Goal: Ask a question

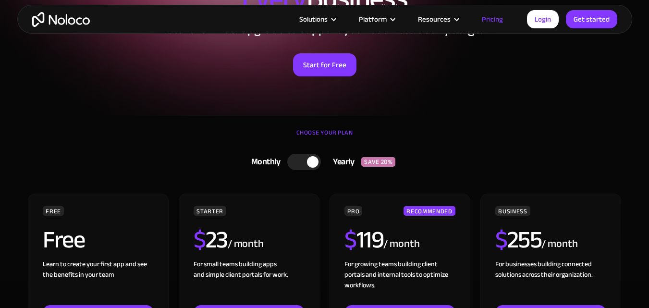
scroll to position [192, 0]
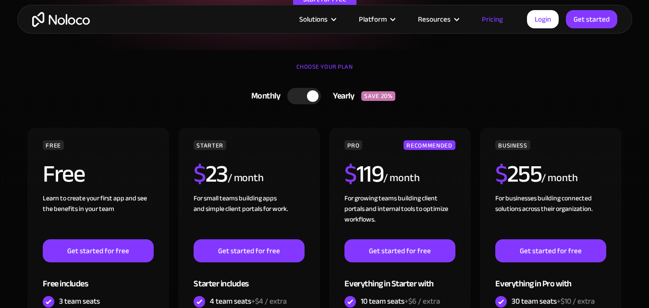
click at [303, 92] on div at bounding box center [304, 96] width 34 height 16
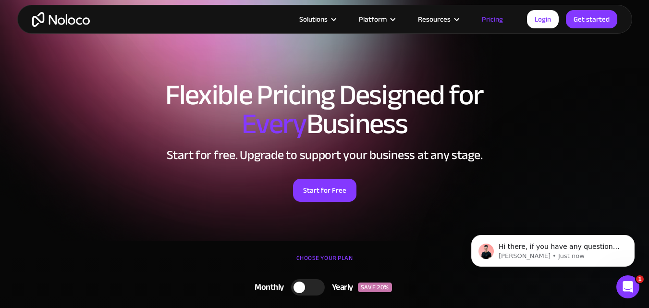
scroll to position [0, 0]
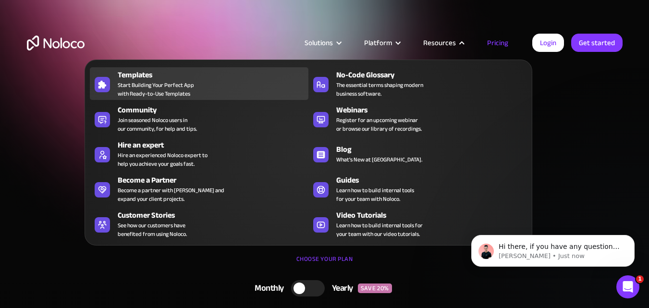
click at [168, 79] on div "Templates" at bounding box center [215, 75] width 195 height 12
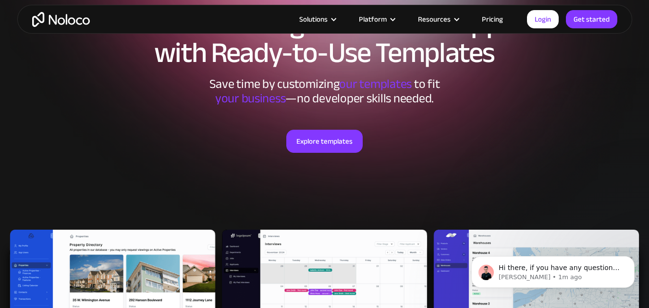
scroll to position [48, 0]
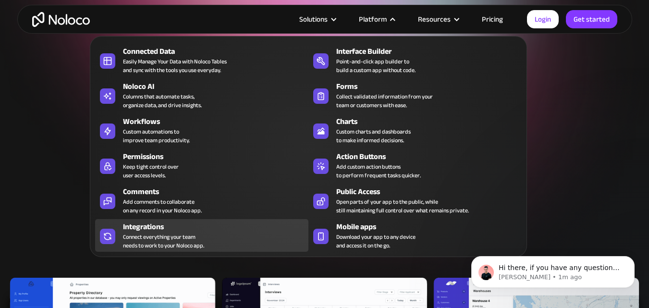
click at [173, 241] on div "Connect everything your team needs to work to your Noloco app." at bounding box center [163, 240] width 81 height 17
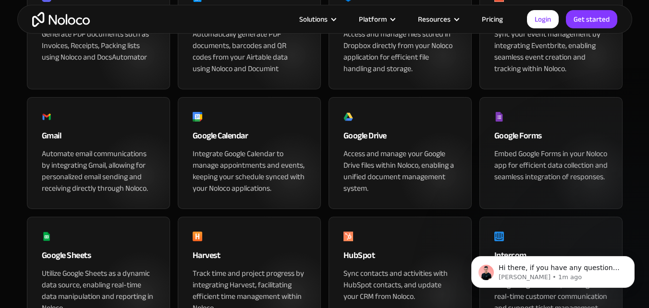
scroll to position [432, 0]
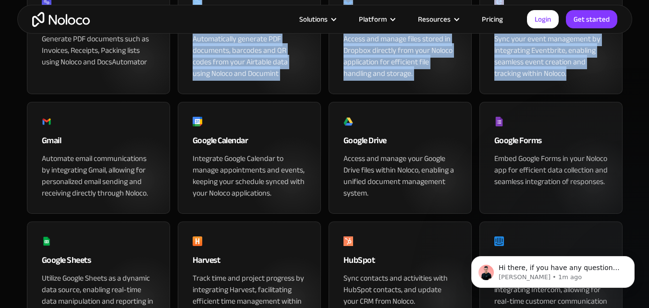
drag, startPoint x: 174, startPoint y: 101, endPoint x: 625, endPoint y: 133, distance: 452.1
click at [625, 133] on div "App & Tools Integrations Seamlessly Integrate your Apps with Noloco Connect eve…" at bounding box center [324, 306] width 615 height 1332
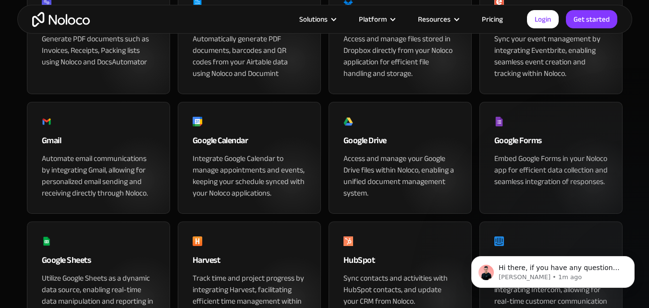
click at [631, 135] on div "App & Tools Integrations Seamlessly Integrate your Apps with Noloco Connect eve…" at bounding box center [324, 306] width 615 height 1332
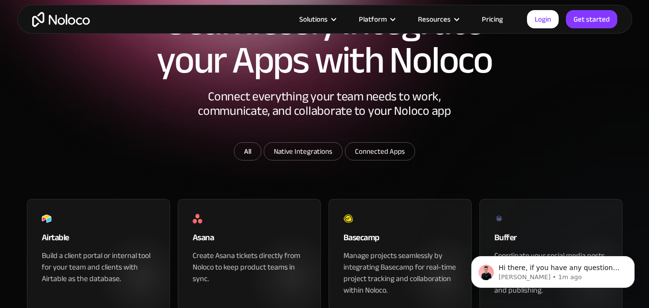
scroll to position [0, 0]
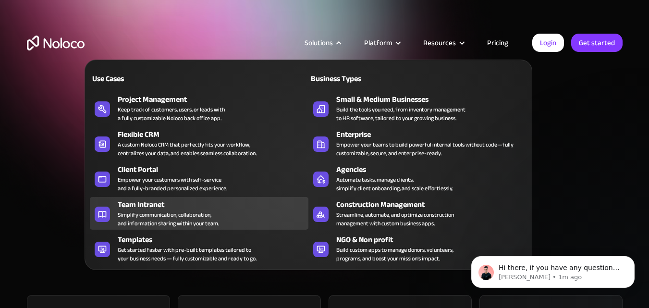
click at [210, 206] on div "Team Intranet" at bounding box center [215, 205] width 195 height 12
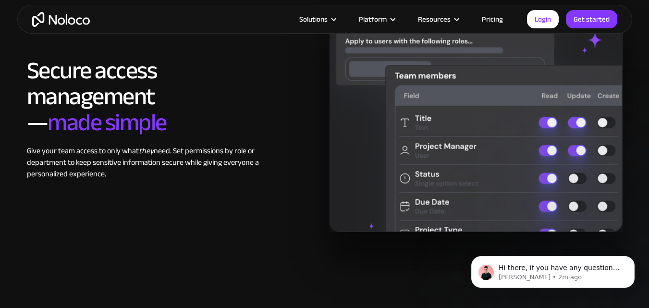
scroll to position [1537, 0]
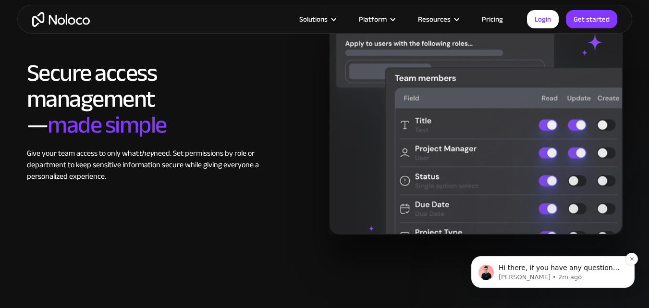
click at [516, 267] on p "Hi there, if you have any questions about our pricing, just let us know! [GEOGR…" at bounding box center [560, 268] width 124 height 10
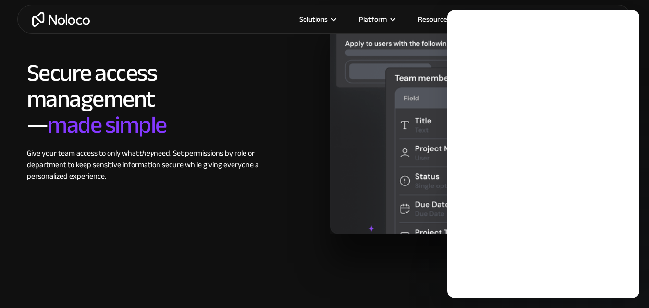
scroll to position [0, 0]
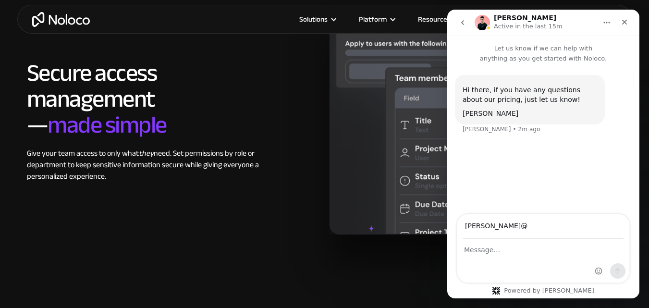
type input "marchant@mogmarketing.co.za"
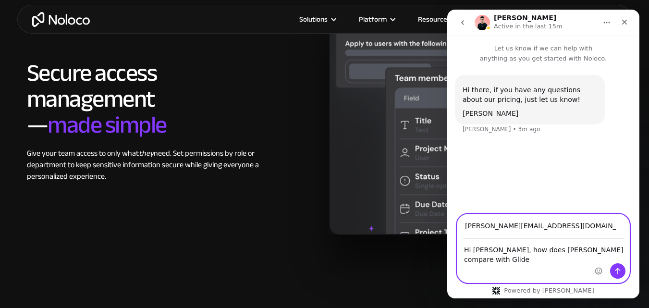
type textarea "Hi Darren, how does Noloco compare with Glide?"
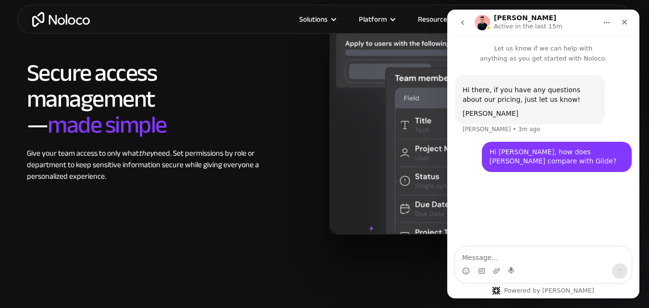
click at [639, 298] on section "Secure access management — made simple Give your team access to only what they …" at bounding box center [324, 130] width 649 height 361
click at [372, 276] on section "Secure access management — made simple Give your team access to only what they …" at bounding box center [324, 130] width 649 height 361
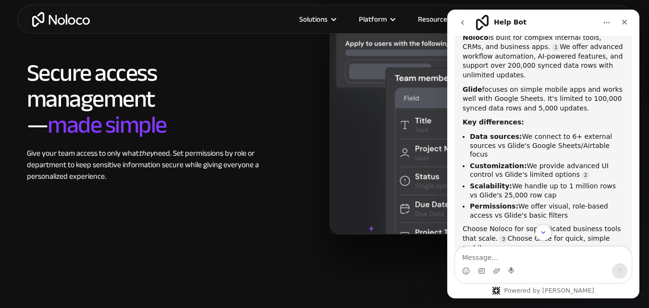
scroll to position [193, 0]
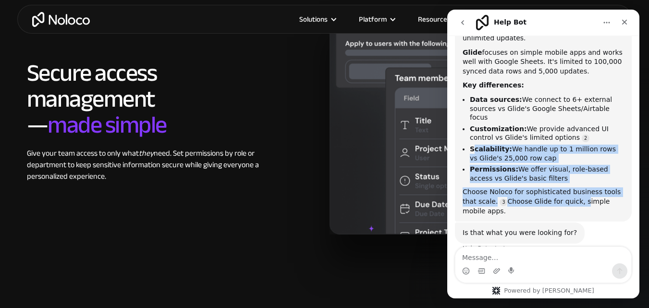
drag, startPoint x: 472, startPoint y: 132, endPoint x: 562, endPoint y: 188, distance: 106.3
click at [562, 188] on div "Noloco and Glide serve different needs: Noloco is built for complex internal to…" at bounding box center [542, 99] width 161 height 234
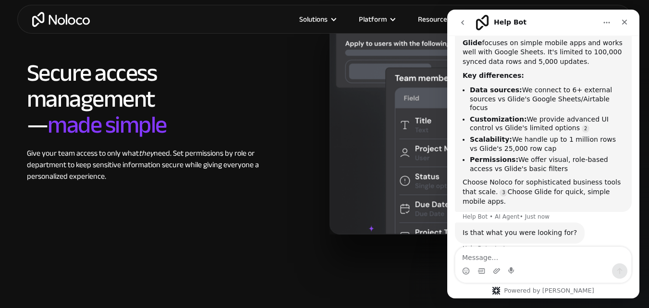
click at [562, 192] on div "Noloco and Glide serve different needs: Noloco is built for complex internal to…" at bounding box center [543, 88] width 177 height 245
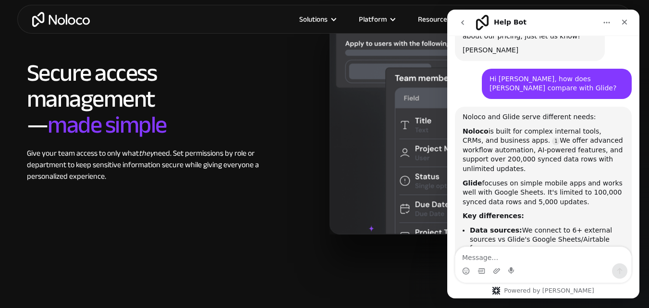
scroll to position [48, 0]
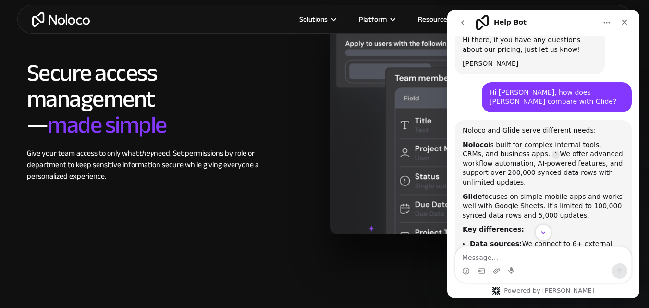
drag, startPoint x: 560, startPoint y: 194, endPoint x: 497, endPoint y: 171, distance: 67.3
click at [492, 171] on div "Noloco and Glide serve different needs: Noloco is built for complex internal to…" at bounding box center [542, 243] width 161 height 234
click at [584, 131] on div "Noloco and Glide serve different needs:" at bounding box center [542, 131] width 161 height 10
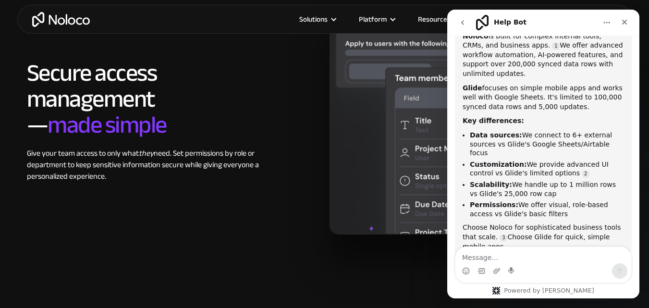
scroll to position [145, 0]
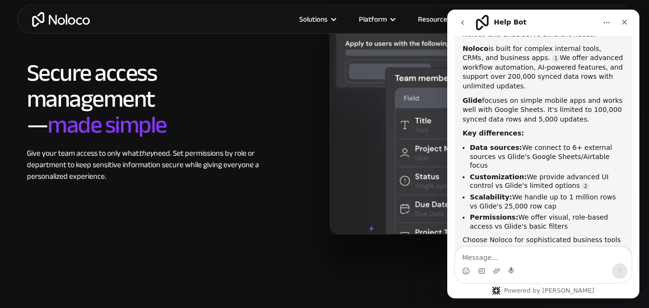
click at [294, 185] on div "Secure access management — made simple Give your team access to only what they …" at bounding box center [324, 121] width 605 height 227
click at [623, 24] on icon "Close" at bounding box center [624, 22] width 5 height 5
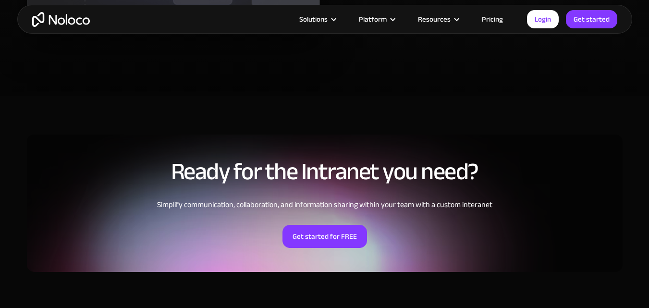
scroll to position [2305, 0]
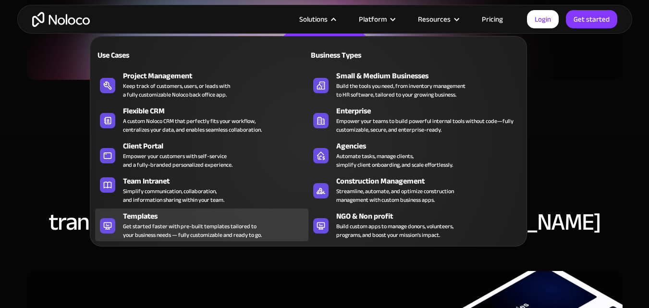
click at [223, 230] on div "Get started faster with pre-built templates tailored to your business needs — f…" at bounding box center [192, 230] width 139 height 17
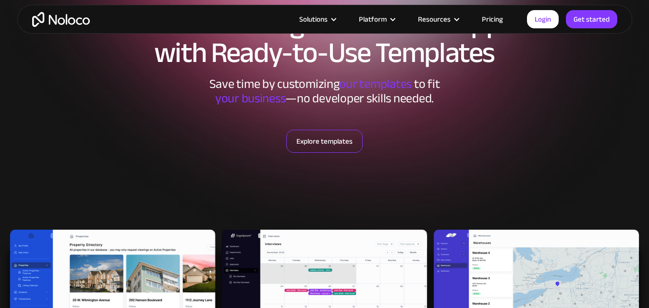
scroll to position [96, 0]
click at [307, 139] on link "Explore templates" at bounding box center [324, 141] width 76 height 23
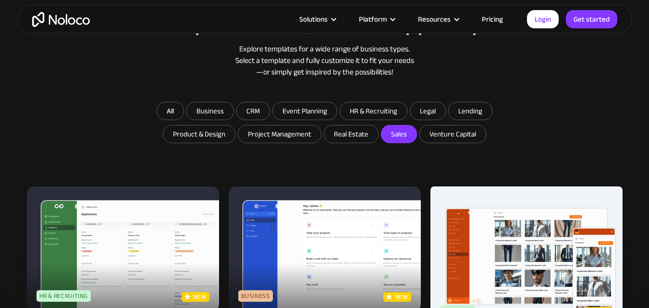
scroll to position [502, 0]
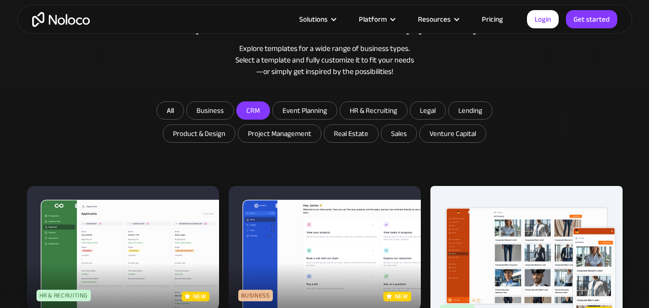
click at [233, 115] on input "CRM" at bounding box center [210, 110] width 47 height 17
checkbox input "true"
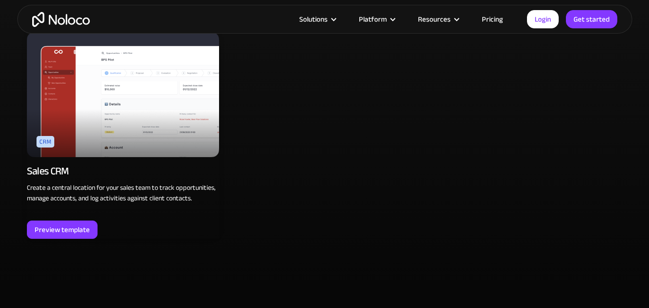
scroll to position [694, 0]
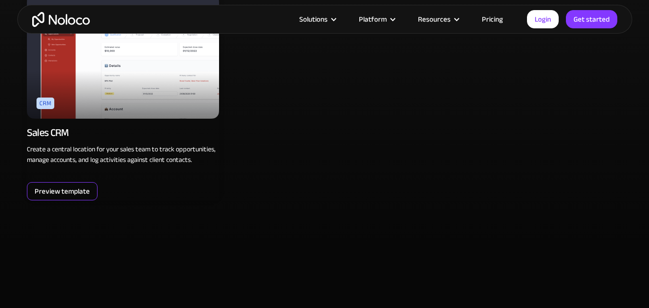
click at [43, 192] on div "Preview template" at bounding box center [62, 191] width 55 height 12
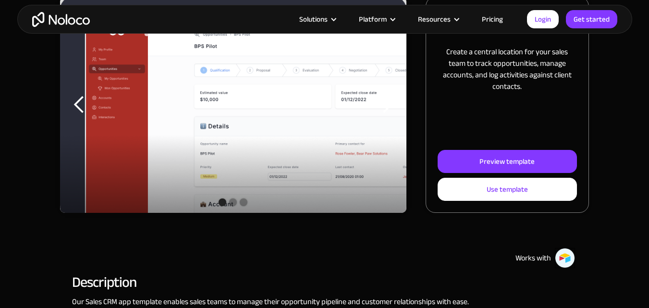
scroll to position [144, 0]
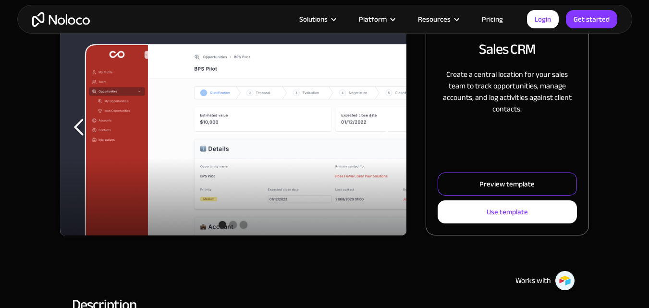
click at [485, 182] on div "Preview template" at bounding box center [506, 184] width 55 height 12
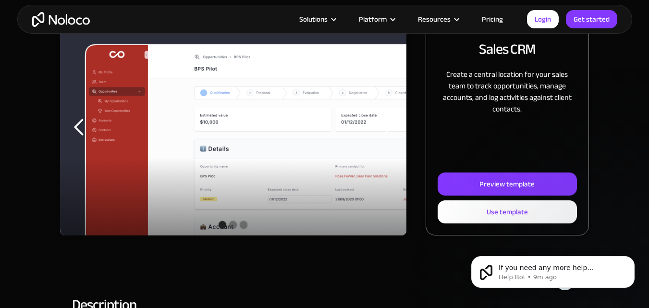
scroll to position [0, 0]
click at [550, 267] on p "If you need any more help understanding how Noloco compares to Glide or anythin…" at bounding box center [560, 268] width 124 height 10
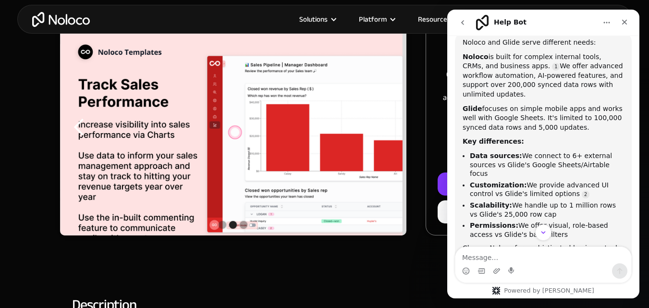
scroll to position [268, 0]
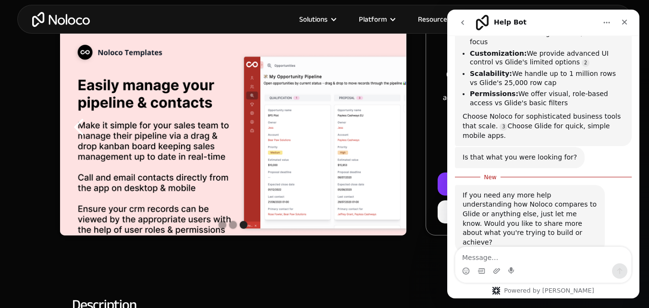
click at [545, 256] on textarea "Message…" at bounding box center [543, 255] width 176 height 16
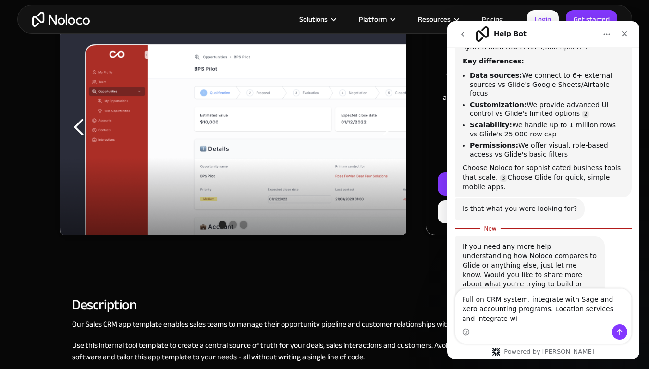
scroll to position [238, 0]
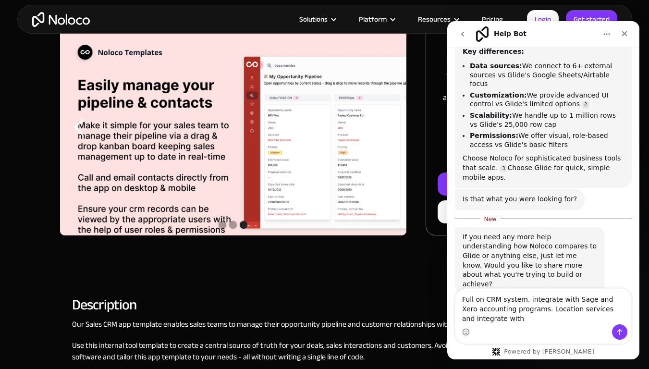
click at [539, 307] on textarea "Full on CRM system. integrate with Sage and Xero accounting programs. Location …" at bounding box center [543, 307] width 176 height 36
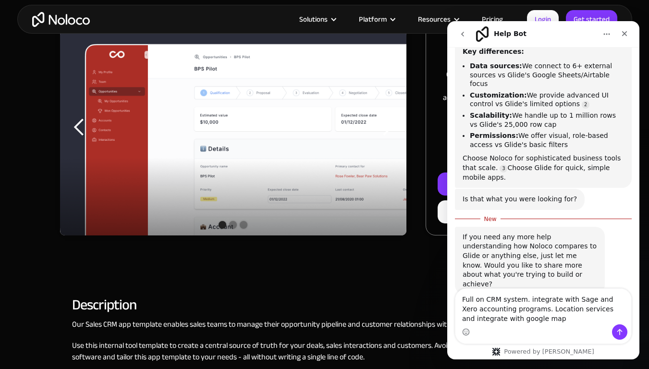
type textarea "Full on CRM system. integrate with Sage and Xero accounting programs. Location …"
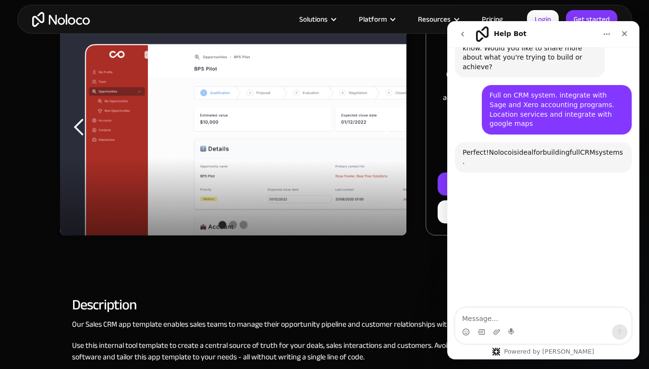
scroll to position [453, 0]
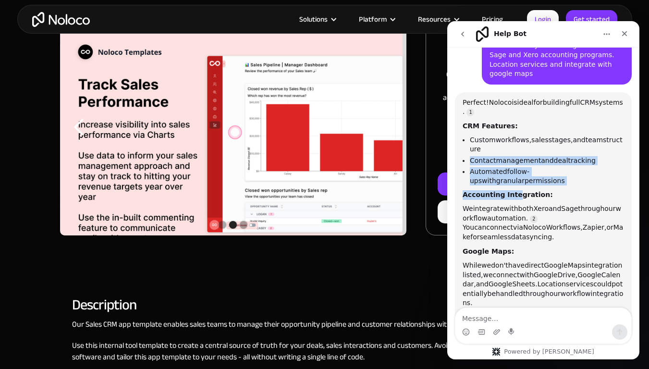
drag, startPoint x: 470, startPoint y: 138, endPoint x: 512, endPoint y: 142, distance: 42.4
click at [512, 142] on div "Perfect! Noloco is ideal for building full CRM systems. CRM Features: Custom wo…" at bounding box center [542, 217] width 161 height 239
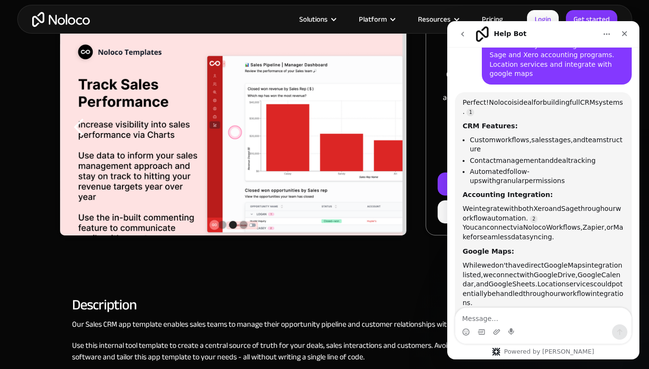
click at [553, 190] on div "Accounting Integration:" at bounding box center [542, 195] width 161 height 10
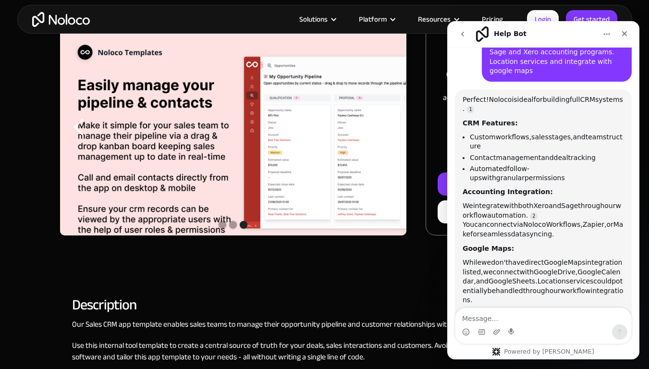
click at [492, 133] on span "Custom" at bounding box center [483, 137] width 26 height 8
click at [505, 133] on li "Custom workflows, sales stages, and team structure" at bounding box center [547, 142] width 154 height 18
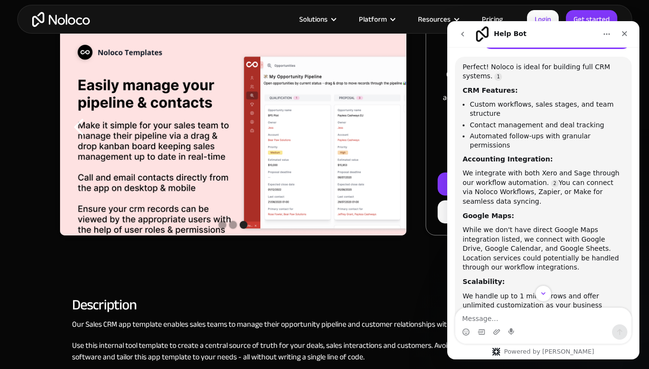
scroll to position [554, 0]
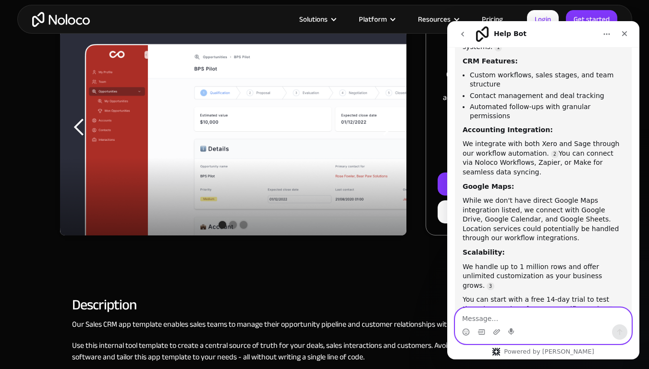
click at [538, 307] on textarea "Message…" at bounding box center [543, 316] width 176 height 16
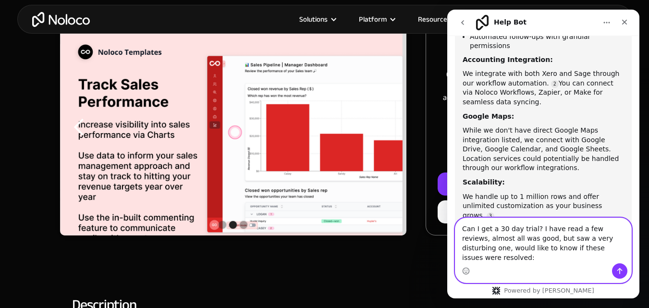
scroll to position [622, 0]
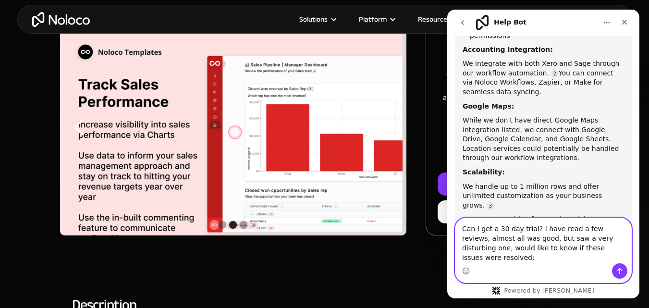
paste textarea "I strongly advise caution when considering Noloco for your no-code platform nee…"
type textarea "Can I get a 30 day trial? I have read a few reviews, almost all was good, but s…"
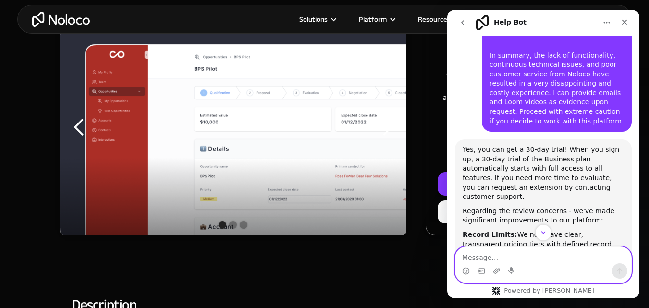
scroll to position [1293, 0]
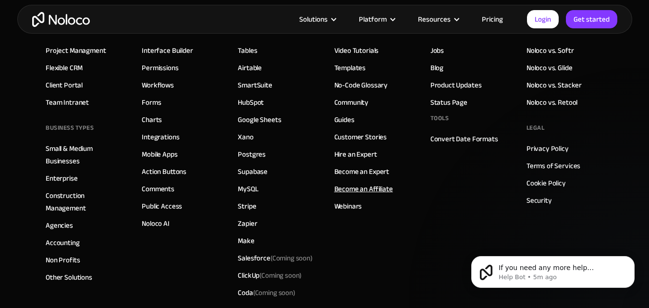
scroll to position [912, 0]
